Goal: Information Seeking & Learning: Learn about a topic

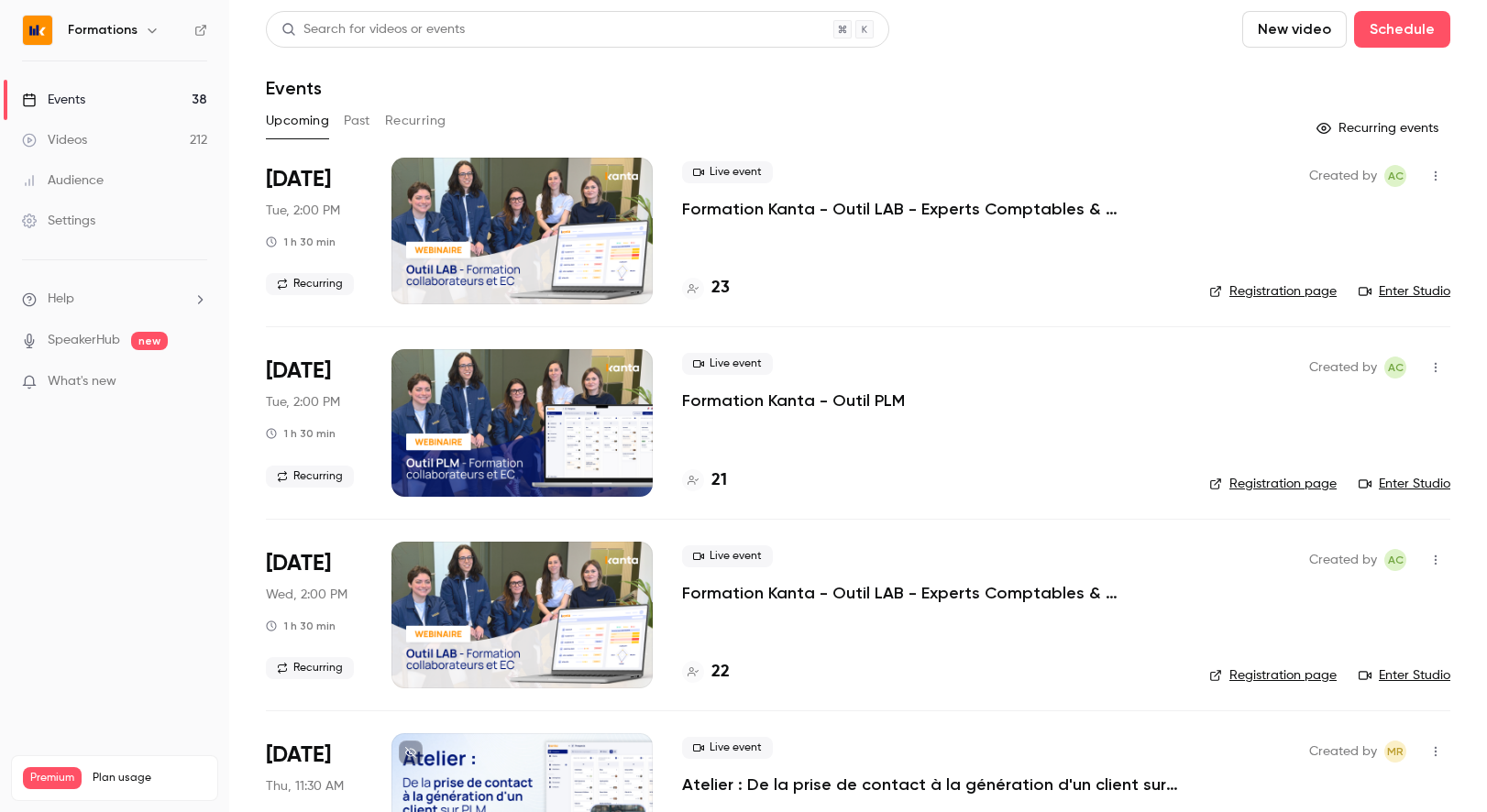
click at [1260, 484] on link "Registration page" at bounding box center [1273, 483] width 127 height 18
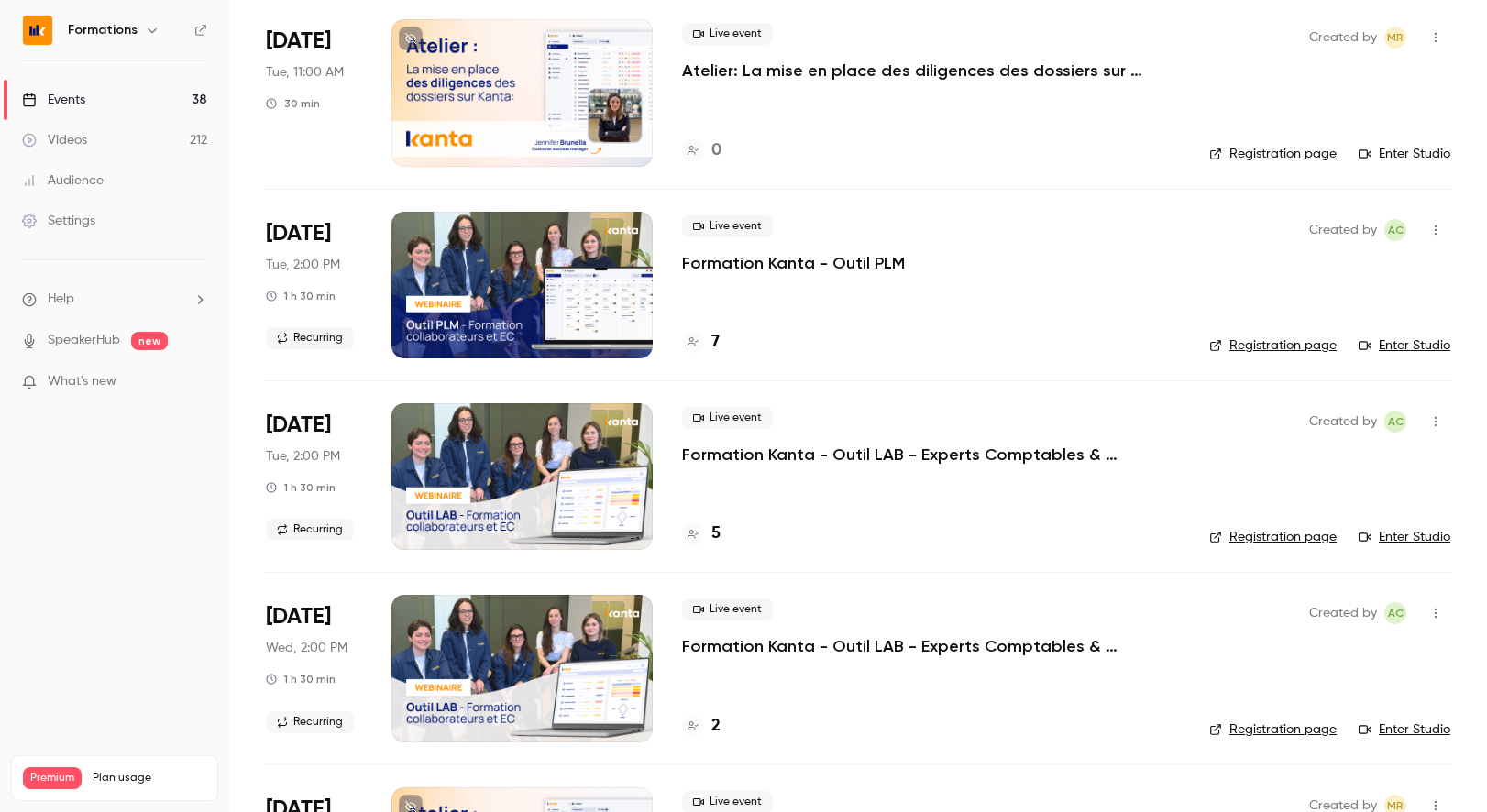
scroll to position [970, 0]
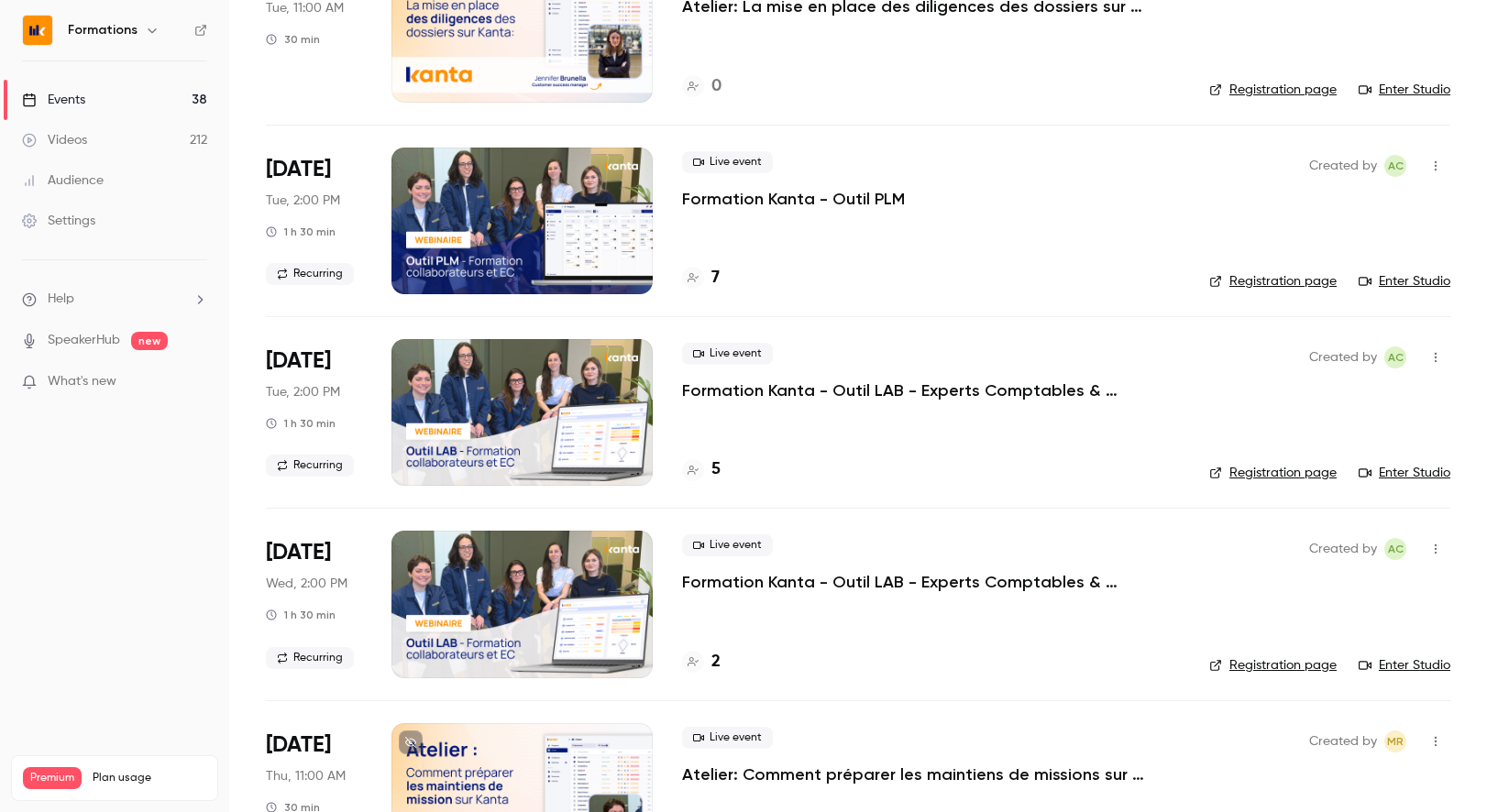
click at [1274, 668] on link "Registration page" at bounding box center [1273, 665] width 127 height 18
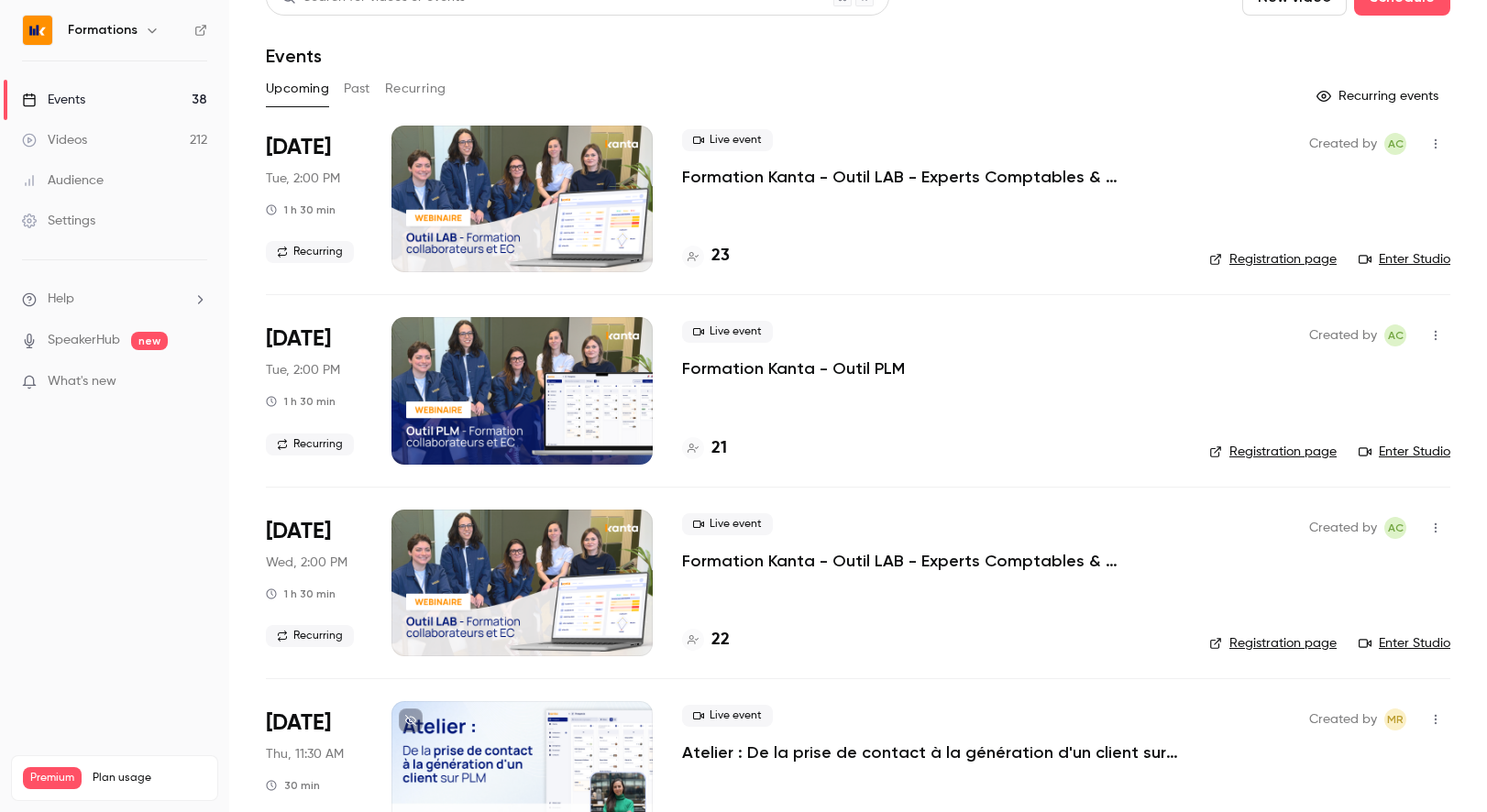
scroll to position [36, 0]
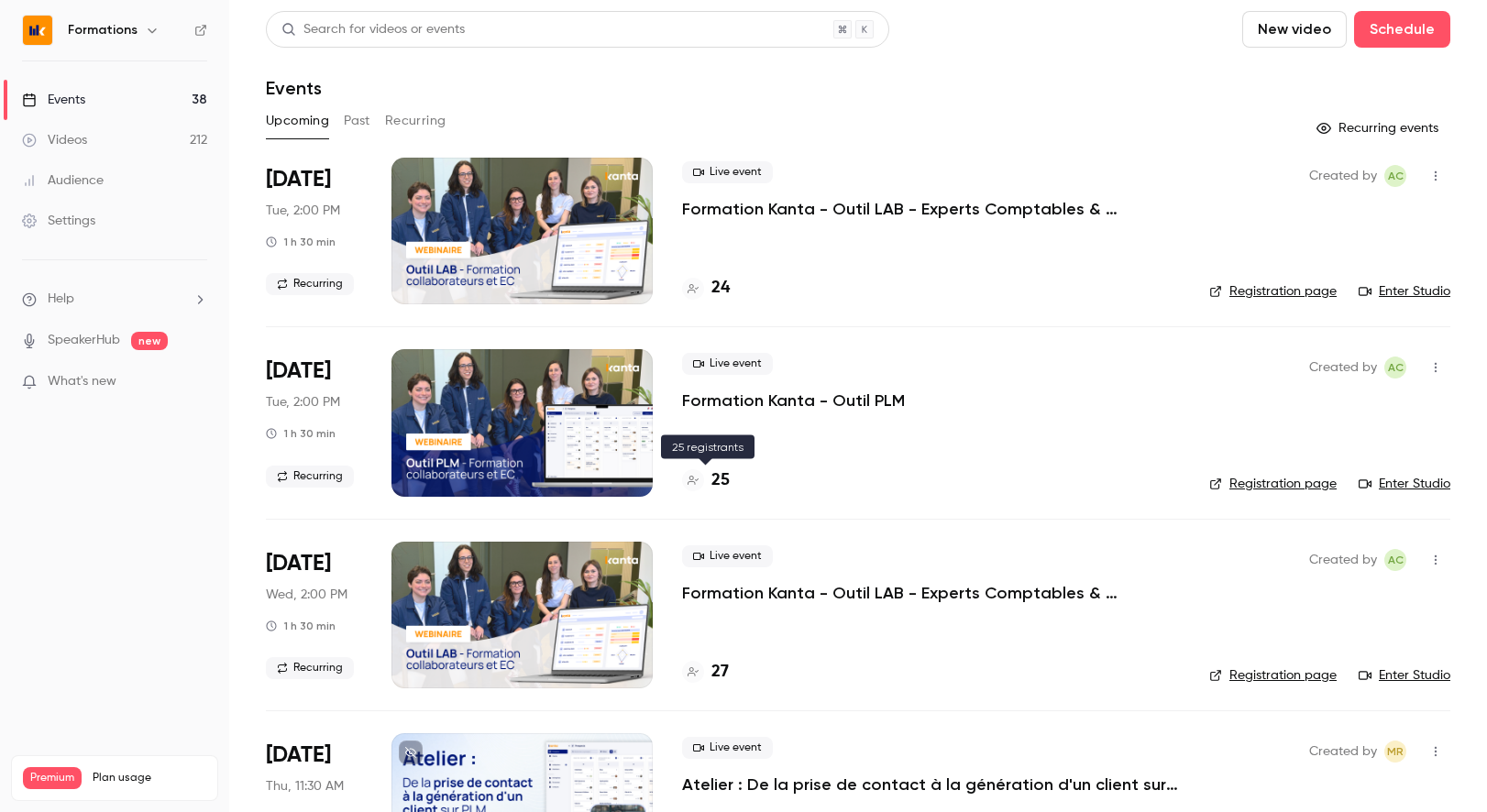
click at [718, 482] on h4 "25" at bounding box center [721, 480] width 18 height 25
